Goal: Task Accomplishment & Management: Complete application form

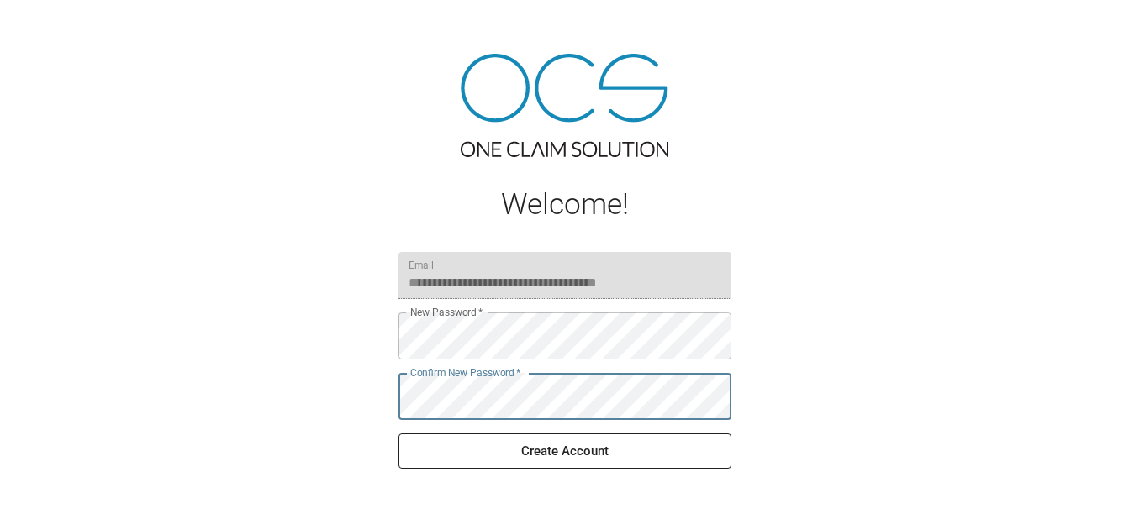
click at [651, 456] on button "Create Account" at bounding box center [564, 451] width 333 height 35
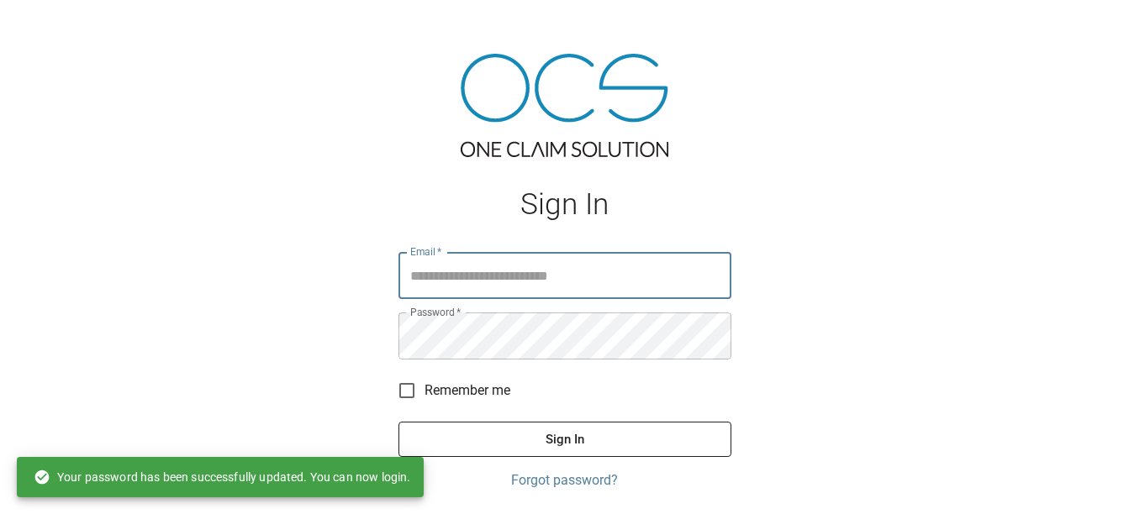
type input "**********"
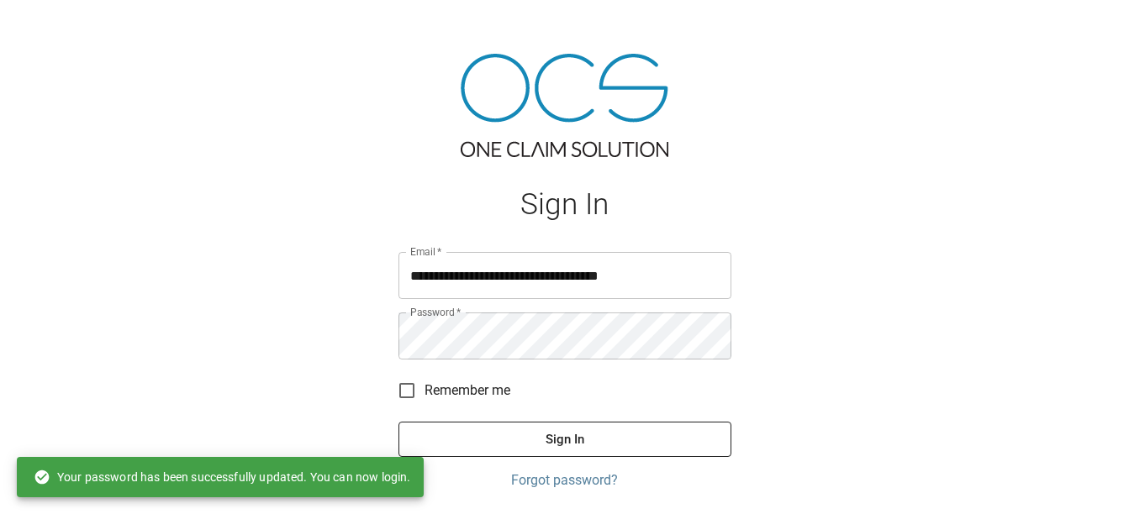
click at [428, 389] on span "Remember me" at bounding box center [467, 391] width 86 height 20
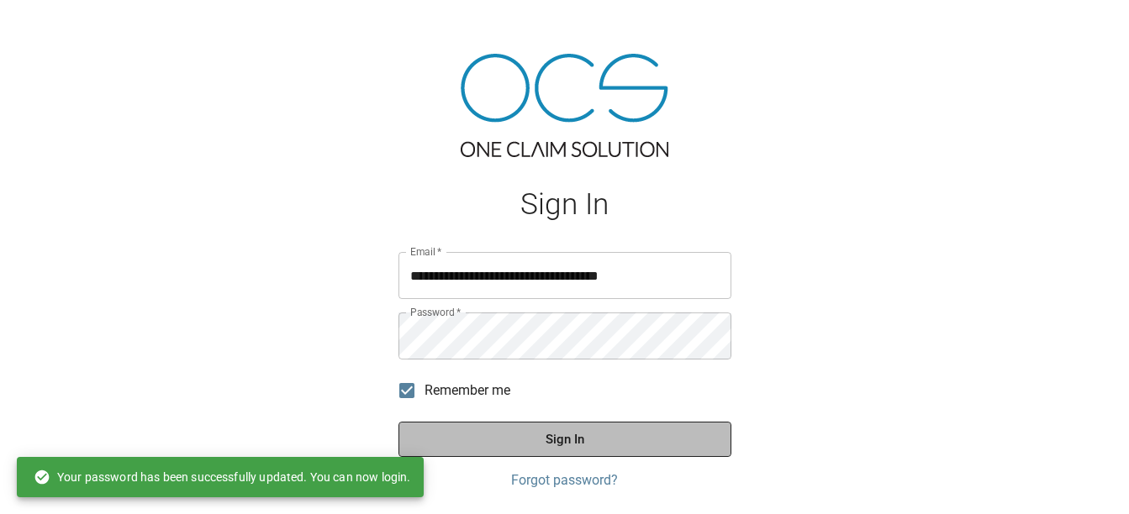
click at [475, 437] on button "Sign In" at bounding box center [564, 439] width 333 height 35
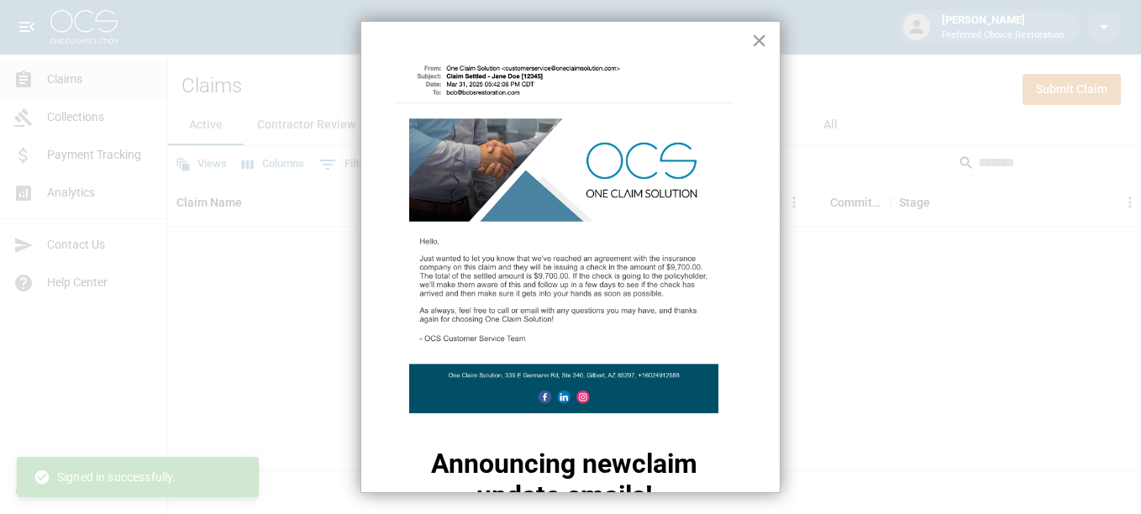
click at [751, 38] on button "×" at bounding box center [759, 40] width 16 height 27
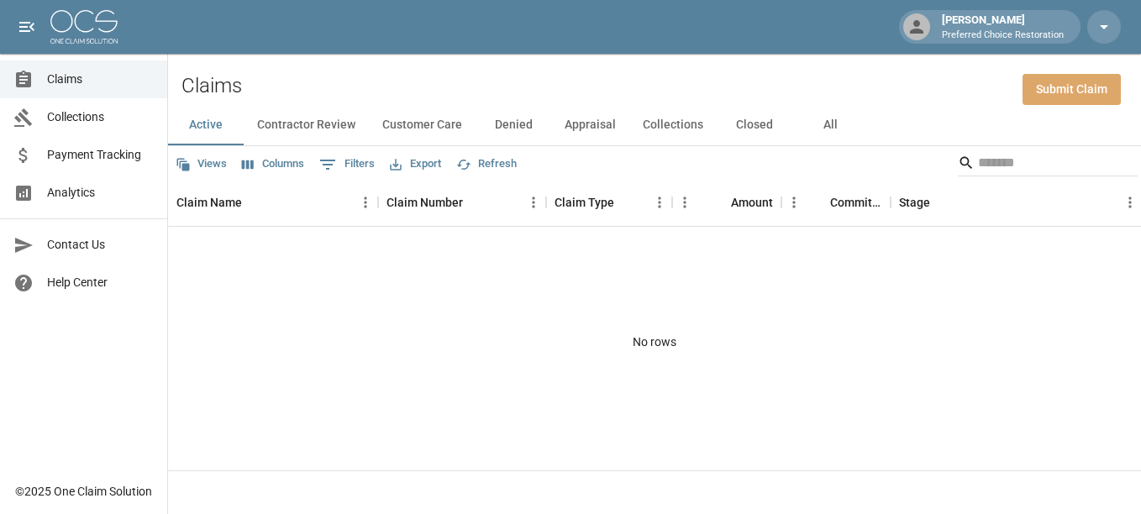
click at [1054, 92] on link "Submit Claim" at bounding box center [1072, 89] width 98 height 31
